Goal: Transaction & Acquisition: Download file/media

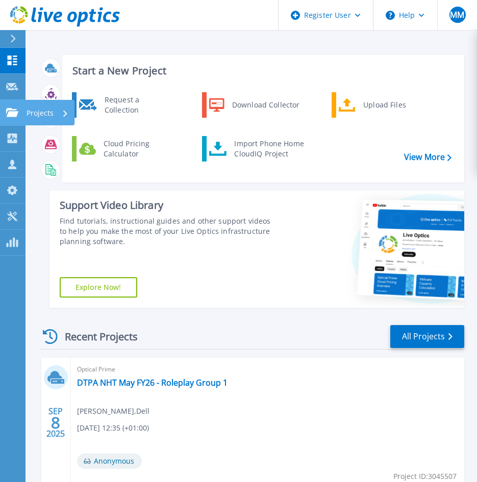
click at [9, 115] on icon at bounding box center [12, 112] width 12 height 9
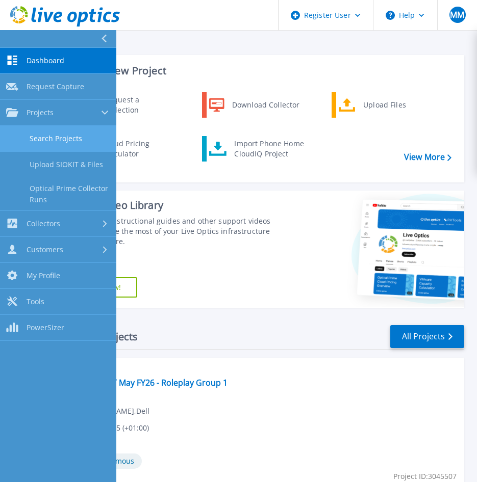
click at [63, 130] on link "Search Projects" at bounding box center [58, 139] width 116 height 26
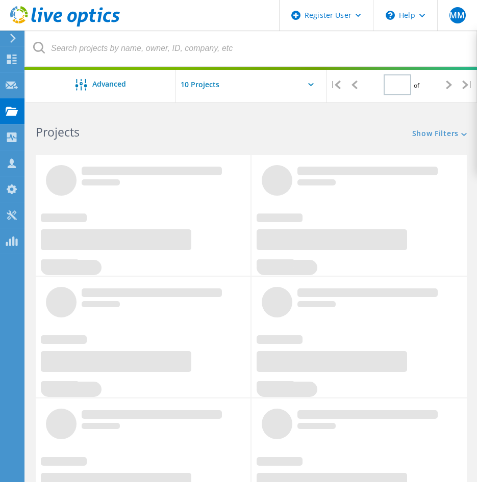
type input "1"
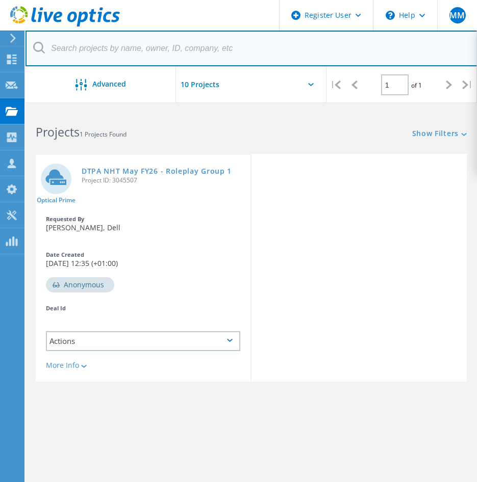
click at [124, 45] on input "text" at bounding box center [251, 49] width 452 height 36
paste input "3400461841"
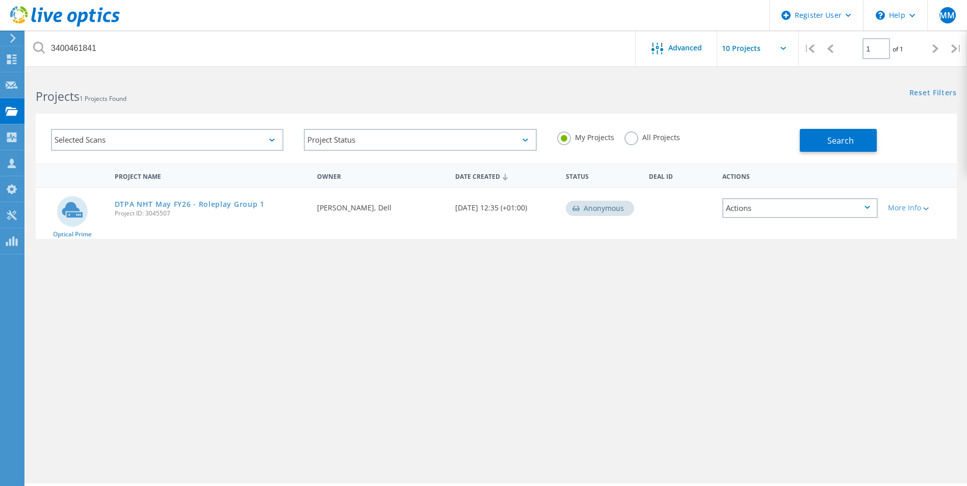
click at [484, 214] on div "Actions" at bounding box center [799, 208] width 155 height 20
click at [484, 140] on label "All Projects" at bounding box center [652, 136] width 56 height 10
click at [0, 0] on input "All Projects" at bounding box center [0, 0] width 0 height 0
click at [484, 135] on button "Search" at bounding box center [838, 140] width 77 height 23
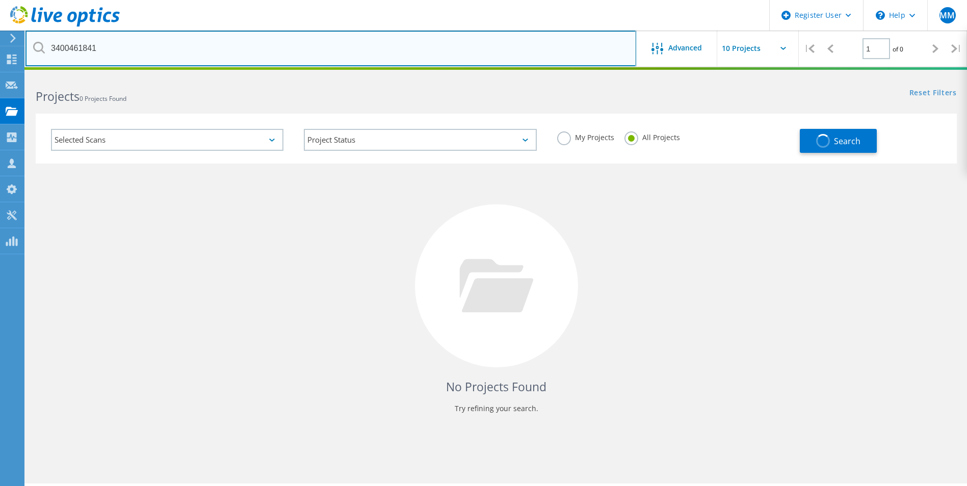
click at [112, 56] on input "3400461841" at bounding box center [330, 49] width 611 height 36
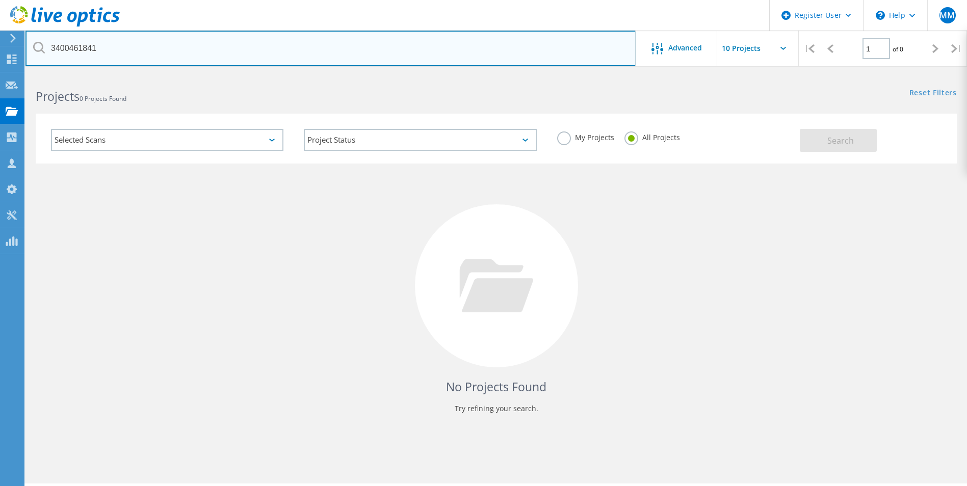
click at [117, 61] on input "3400461841" at bounding box center [330, 49] width 611 height 36
click at [117, 60] on input "3400461841" at bounding box center [330, 49] width 611 height 36
paste input "[PERSON_NAME] Stiftung"
drag, startPoint x: 254, startPoint y: 54, endPoint x: -113, endPoint y: 60, distance: 367.0
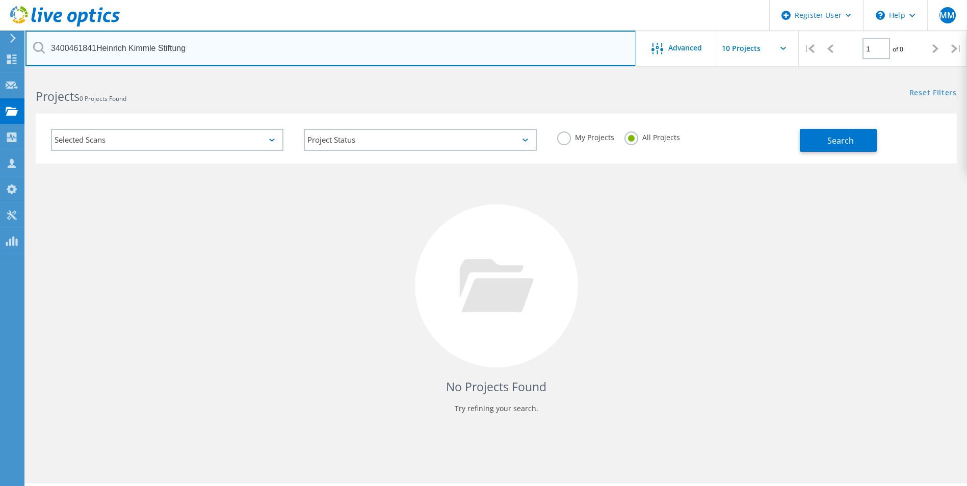
click at [0, 60] on html "Register User \n Help Explore Helpful Articles Contact Support MM Dell User [PE…" at bounding box center [483, 257] width 967 height 514
paste input "text"
type input "[PERSON_NAME] Stiftung"
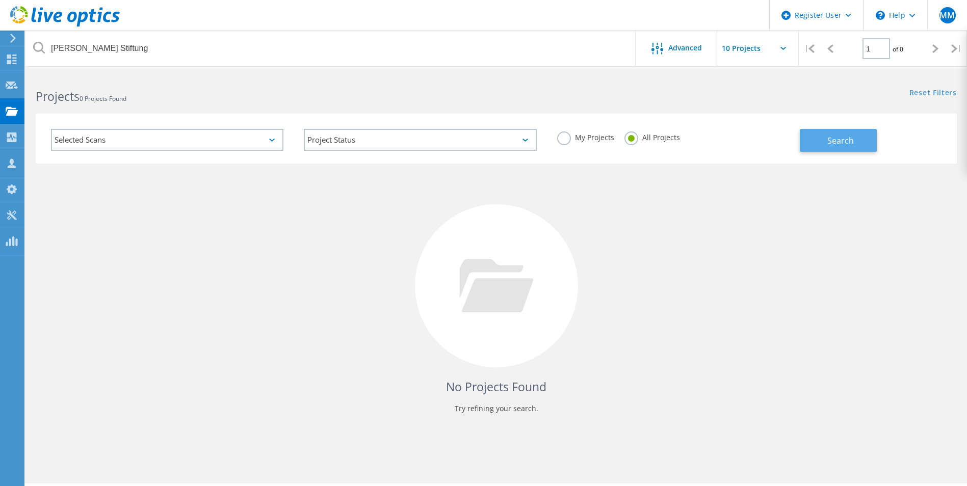
click at [484, 146] on button "Search" at bounding box center [838, 140] width 77 height 23
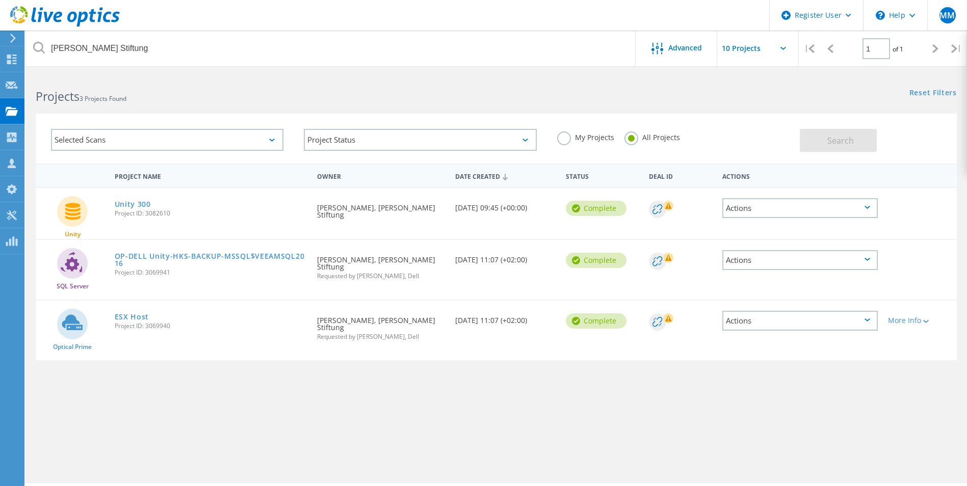
click at [282, 95] on h2 "Projects 3 Projects Found" at bounding box center [261, 96] width 450 height 17
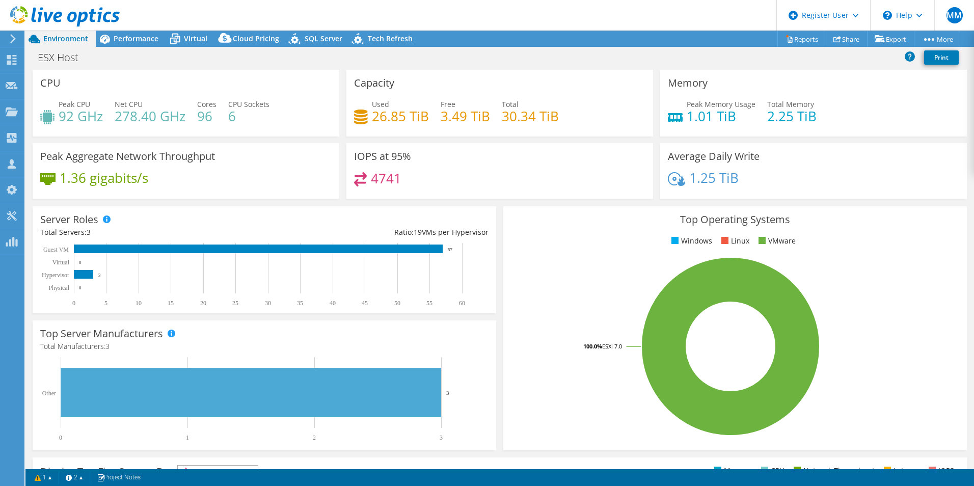
select select "USD"
click at [140, 40] on span "Performance" at bounding box center [136, 39] width 45 height 10
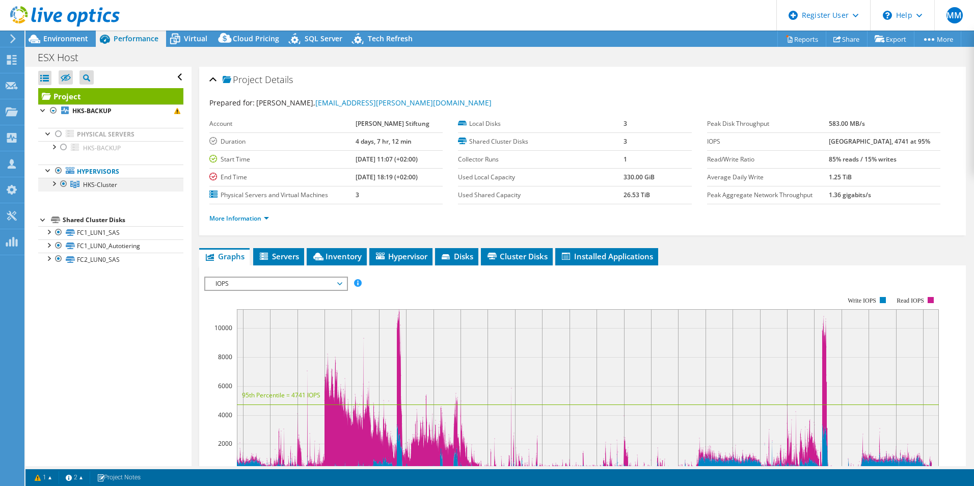
click at [46, 180] on link "HKS-Cluster" at bounding box center [110, 184] width 145 height 13
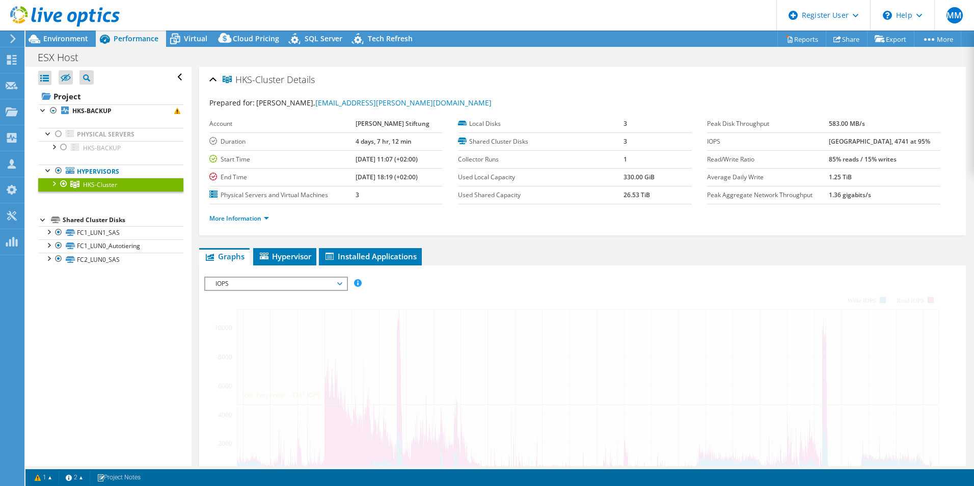
click at [51, 183] on div at bounding box center [53, 183] width 10 height 10
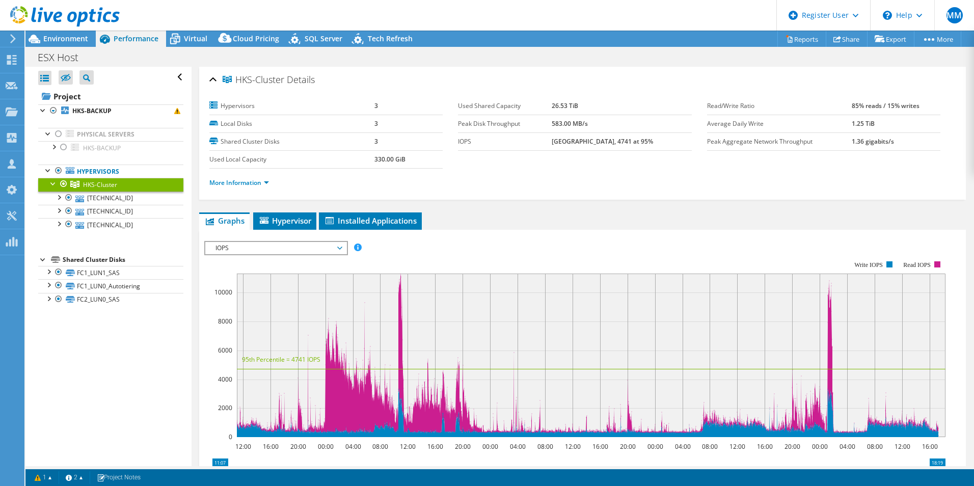
click at [51, 183] on div at bounding box center [53, 183] width 10 height 10
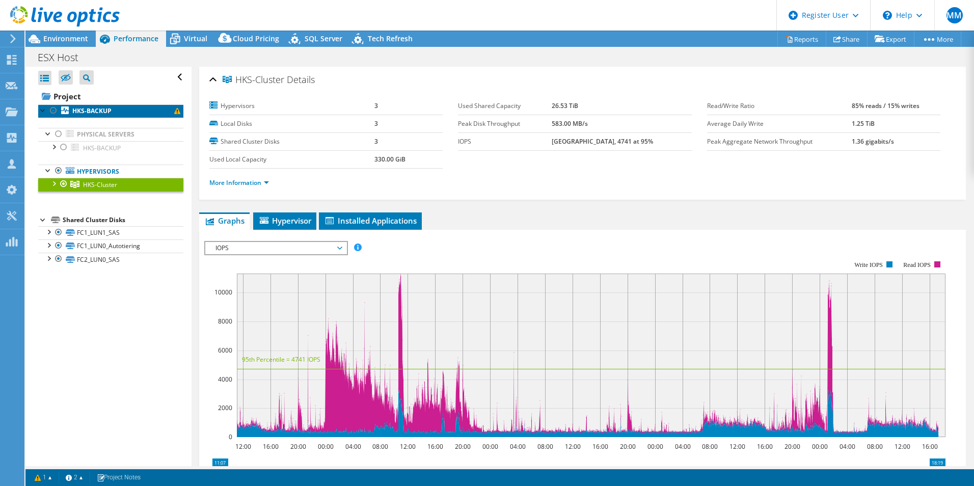
click at [85, 111] on b "HKS-BACKUP" at bounding box center [91, 111] width 39 height 9
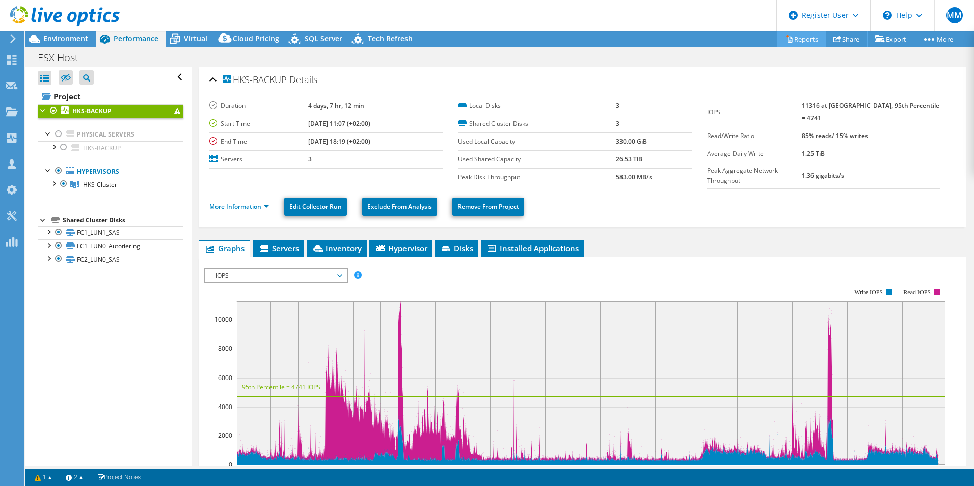
click at [789, 39] on link "Reports" at bounding box center [802, 39] width 49 height 16
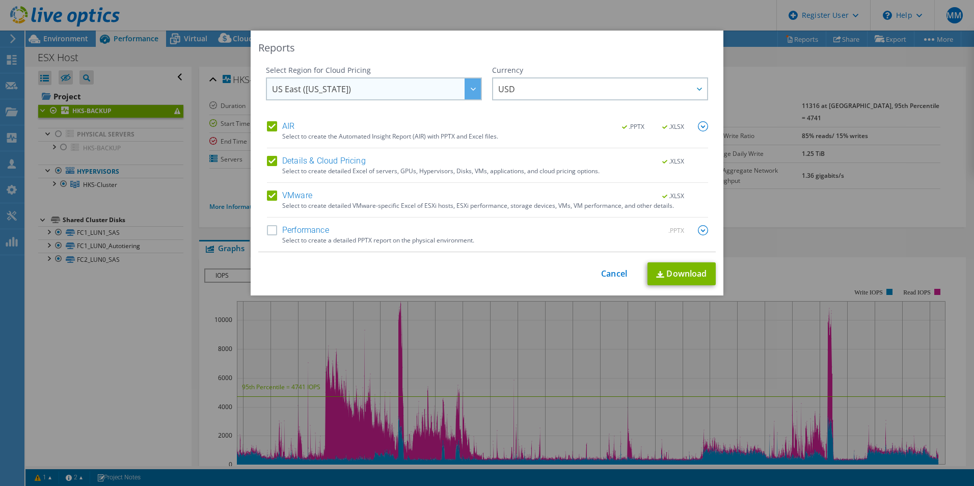
click at [376, 95] on span "US East (Virginia)" at bounding box center [376, 88] width 209 height 21
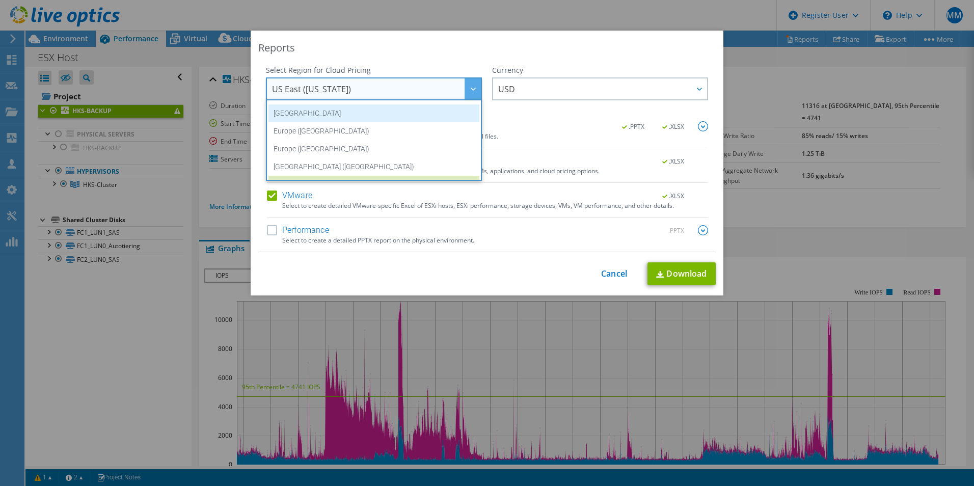
scroll to position [87, 0]
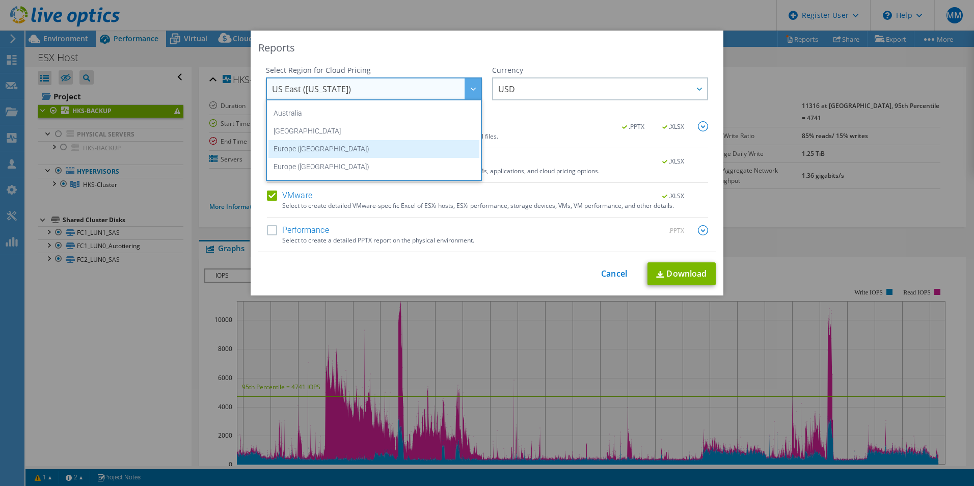
click at [324, 152] on li "Europe (Frankfurt)" at bounding box center [374, 149] width 211 height 18
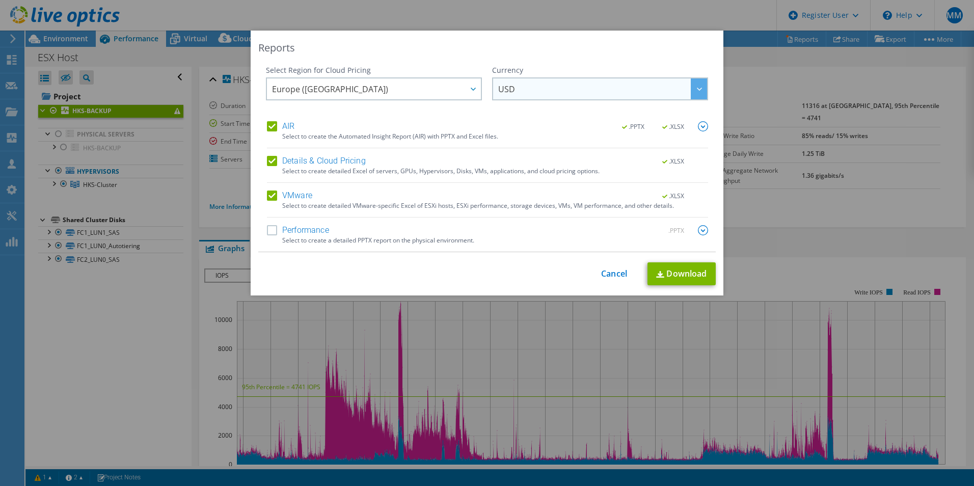
click at [554, 95] on span "USD" at bounding box center [602, 88] width 209 height 21
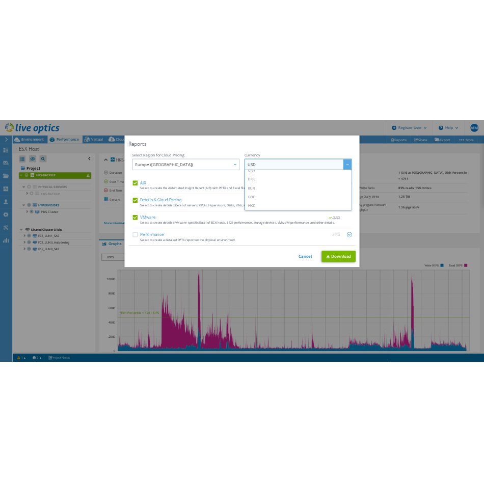
scroll to position [102, 0]
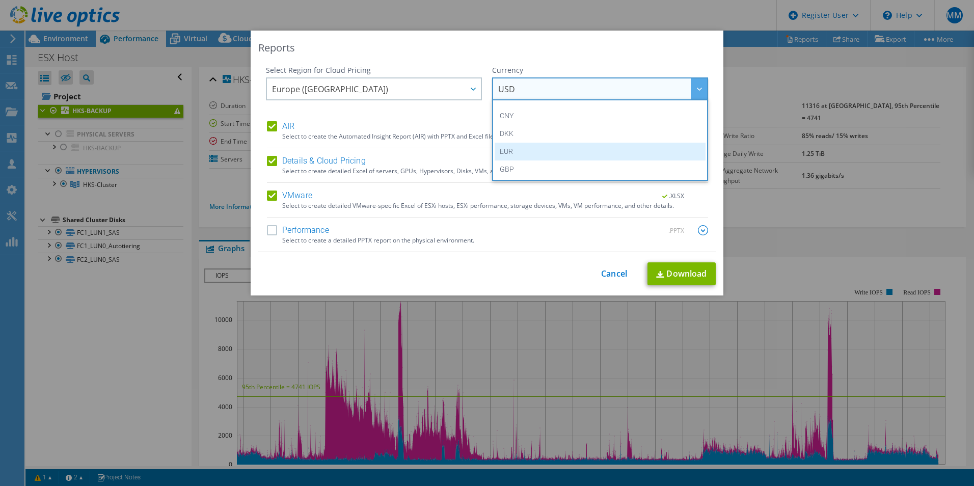
click at [521, 151] on li "EUR" at bounding box center [600, 152] width 211 height 18
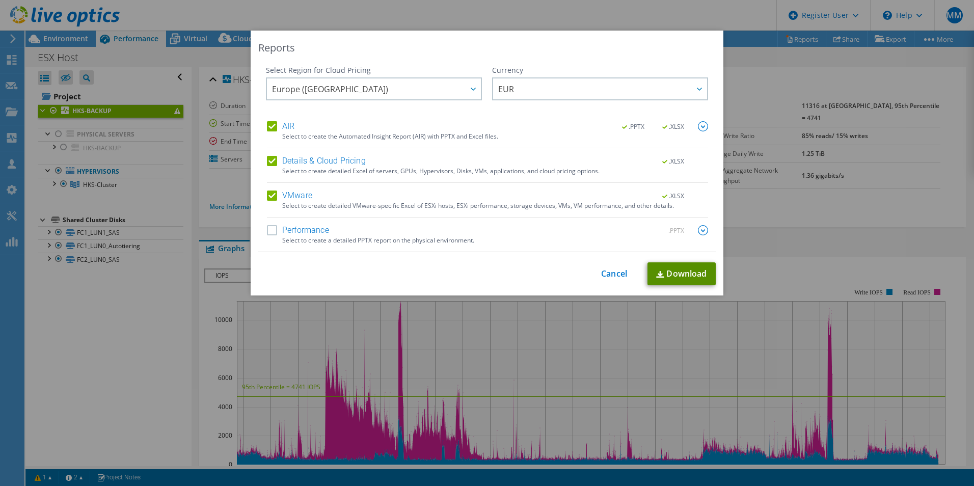
click at [684, 271] on link "Download" at bounding box center [682, 273] width 68 height 23
click at [617, 274] on link "Cancel" at bounding box center [614, 274] width 26 height 10
